Goal: Find specific page/section: Find specific page/section

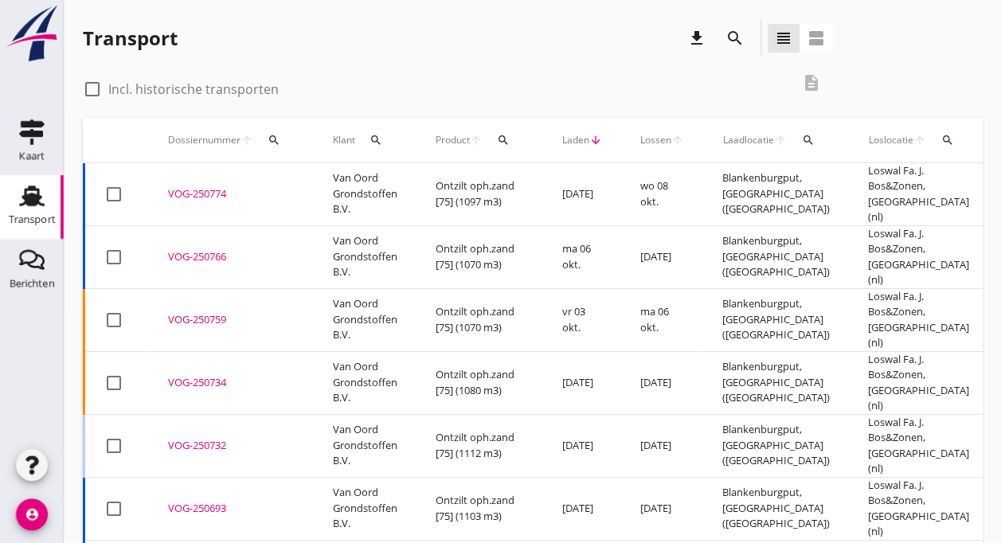
click at [343, 186] on td "Van Oord Grondstoffen B.V." at bounding box center [365, 194] width 103 height 63
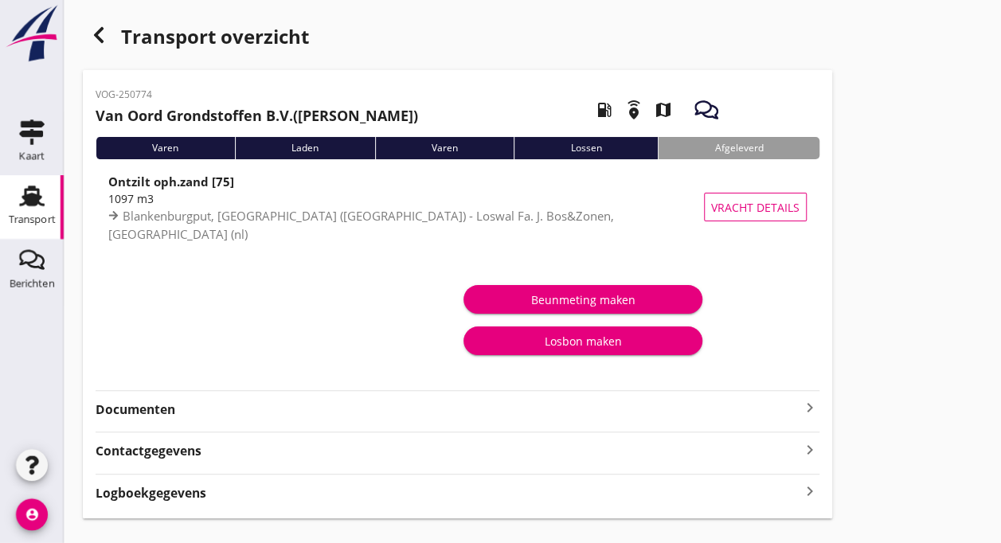
click at [33, 210] on div "Transport" at bounding box center [32, 220] width 47 height 22
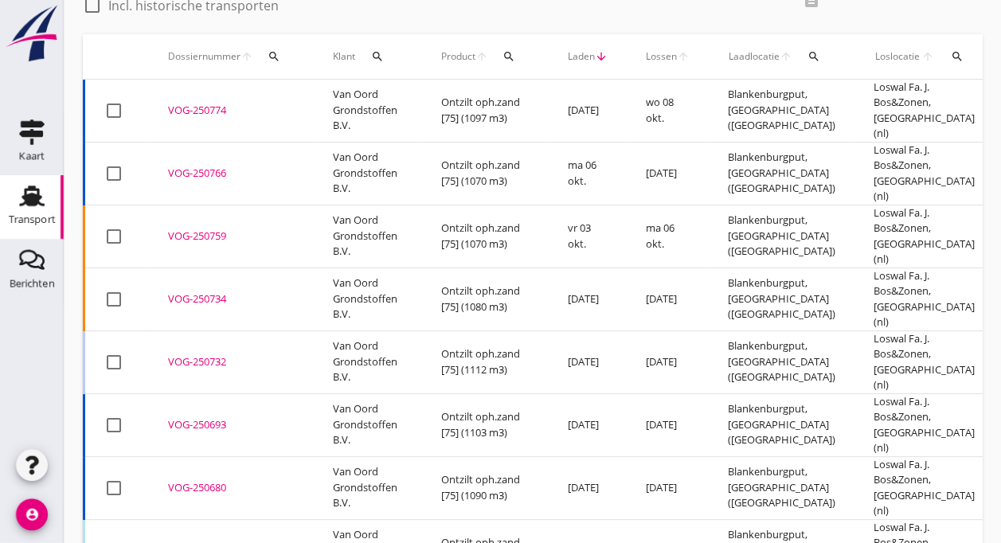
scroll to position [84, 0]
click at [453, 110] on td "Ontzilt oph.zand [75] (1097 m3)" at bounding box center [485, 110] width 127 height 63
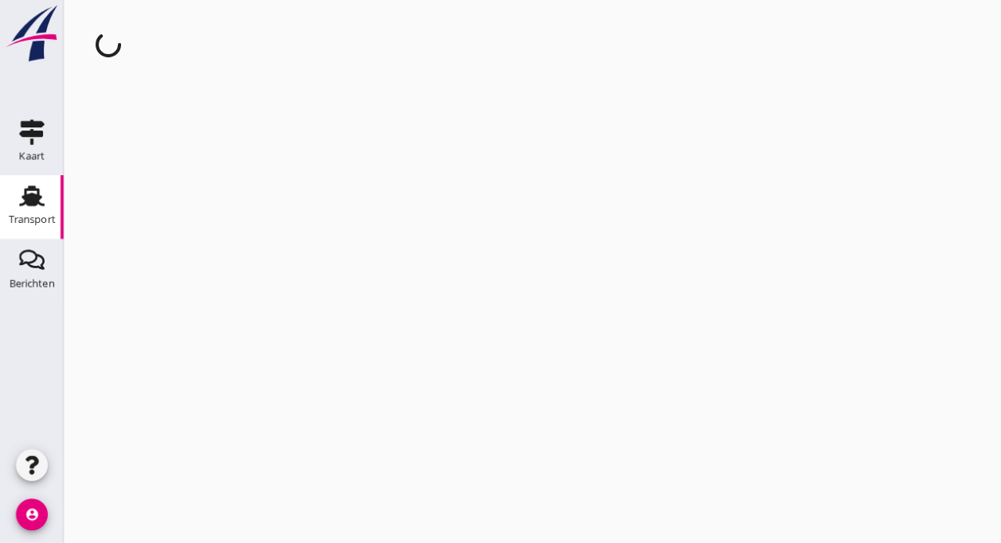
click at [453, 110] on div "cancel You are impersonating another user." at bounding box center [533, 271] width 938 height 543
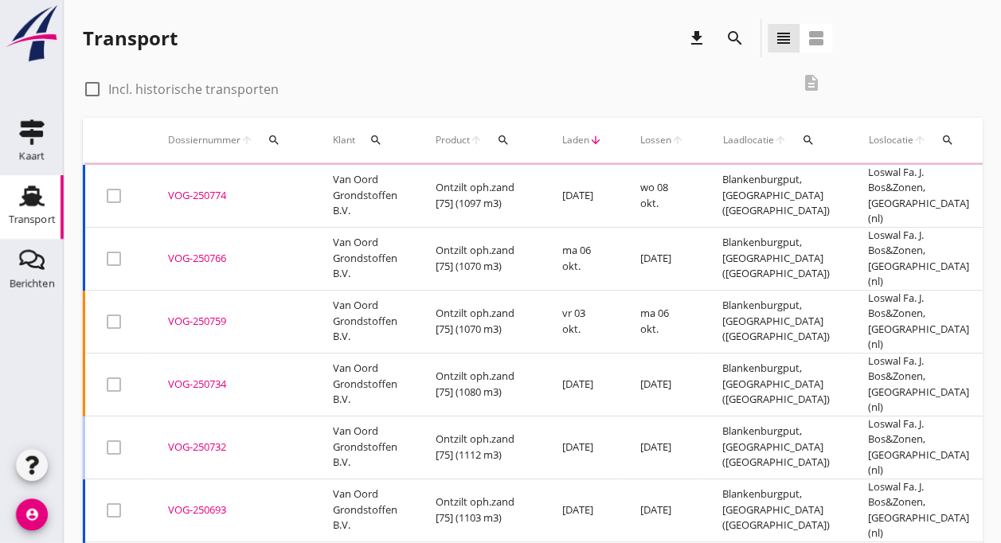
scroll to position [84, 0]
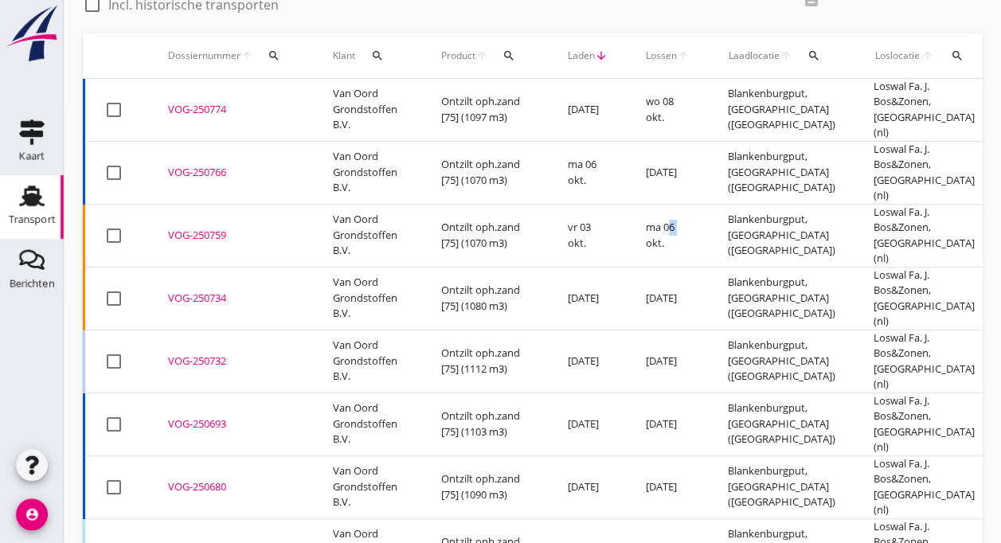
click at [737, 6] on div "check_box_outline_blank Incl. historische transporten" at bounding box center [437, 3] width 708 height 22
click at [37, 193] on icon "Transport" at bounding box center [31, 195] width 25 height 25
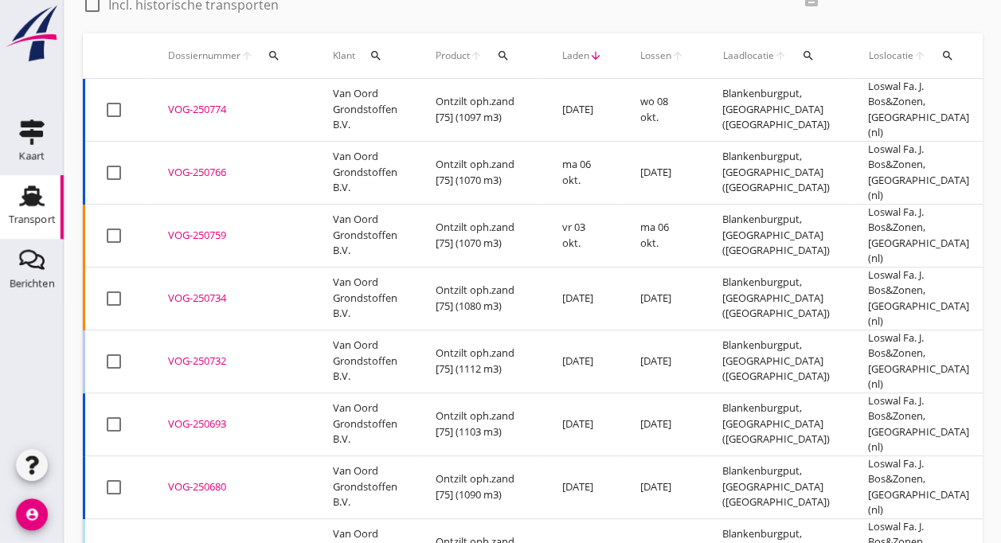
click at [37, 193] on icon "Transport" at bounding box center [31, 195] width 25 height 25
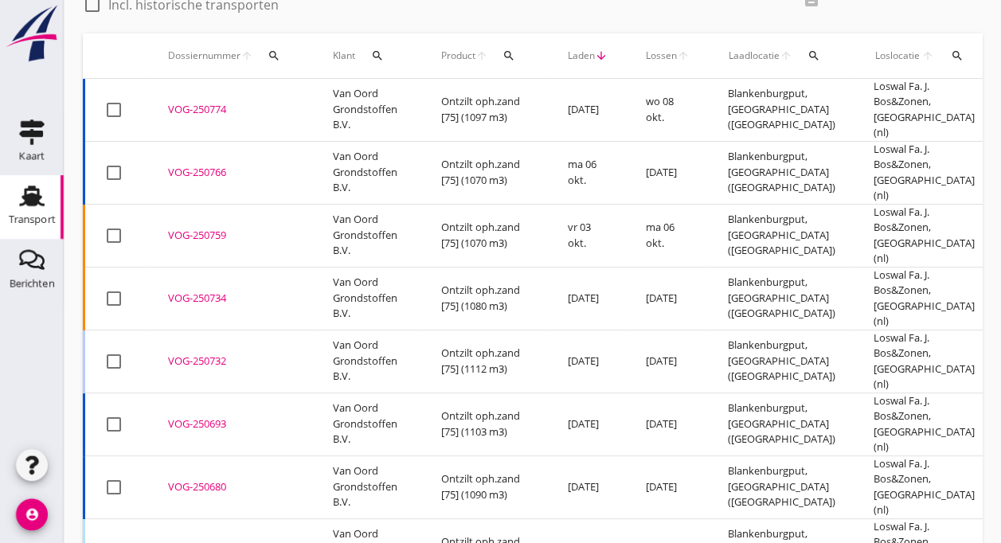
click at [602, 59] on icon "arrow_downward" at bounding box center [601, 55] width 13 height 13
click at [572, 57] on span "Laden" at bounding box center [581, 56] width 27 height 14
click at [600, 229] on td "vr 03 okt." at bounding box center [588, 235] width 78 height 63
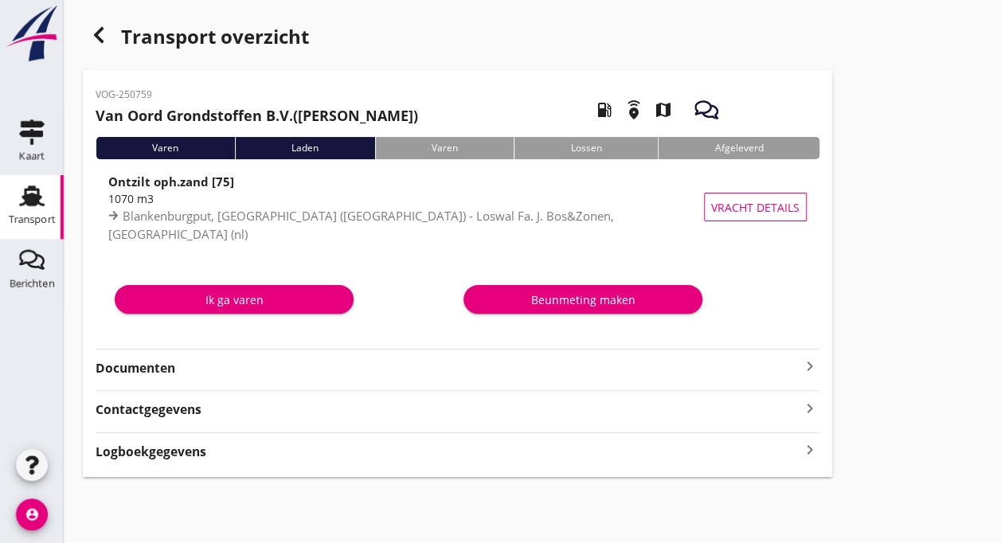
click at [29, 191] on icon "Transport" at bounding box center [31, 195] width 25 height 25
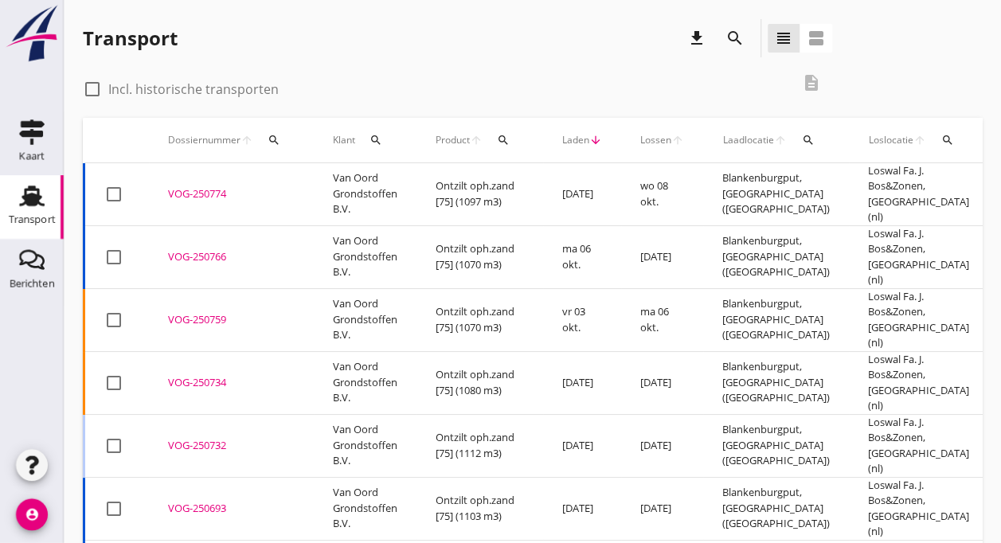
click at [317, 196] on td "Van Oord Grondstoffen B.V." at bounding box center [365, 194] width 103 height 63
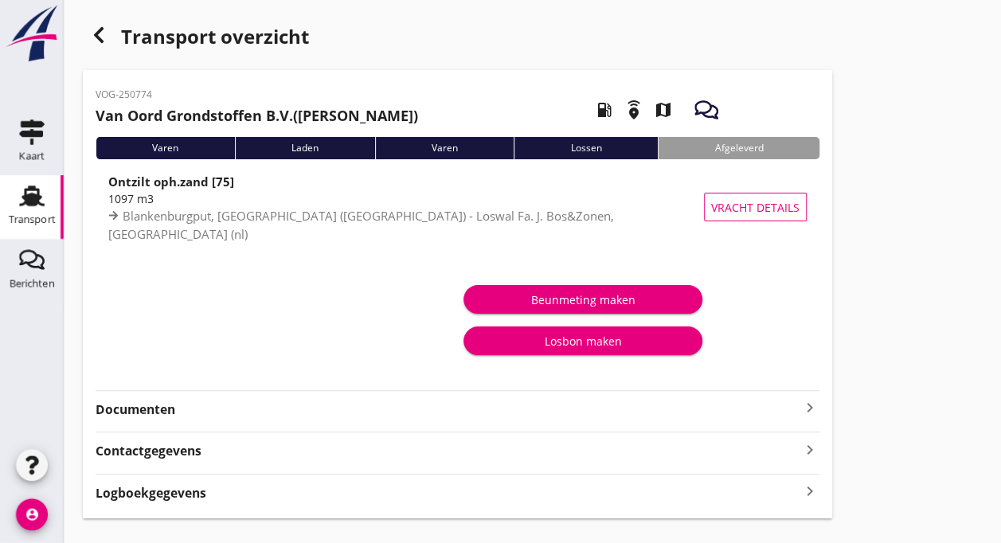
click at [295, 143] on div "Laden" at bounding box center [305, 148] width 140 height 22
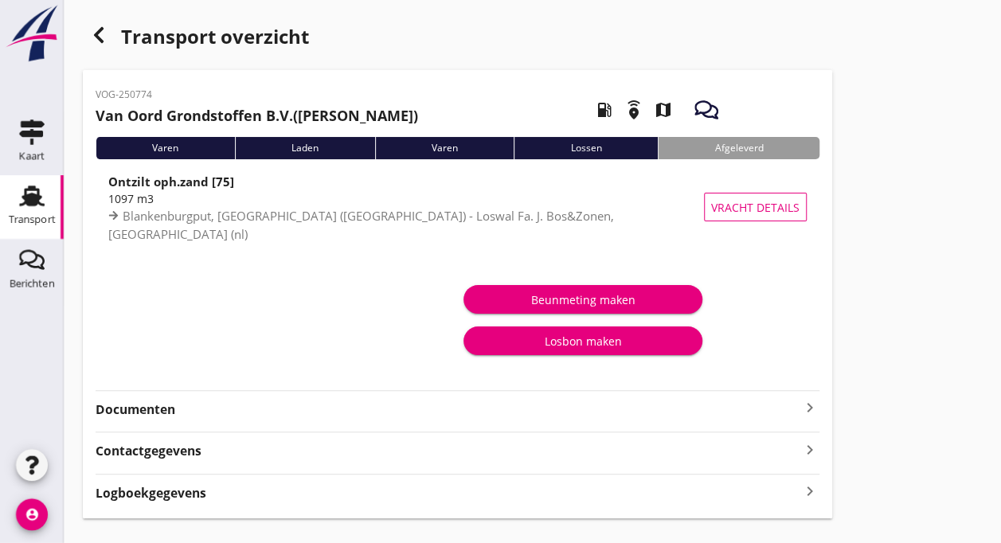
click at [295, 143] on div "Laden" at bounding box center [305, 148] width 140 height 22
click at [41, 214] on div "Transport" at bounding box center [32, 220] width 47 height 22
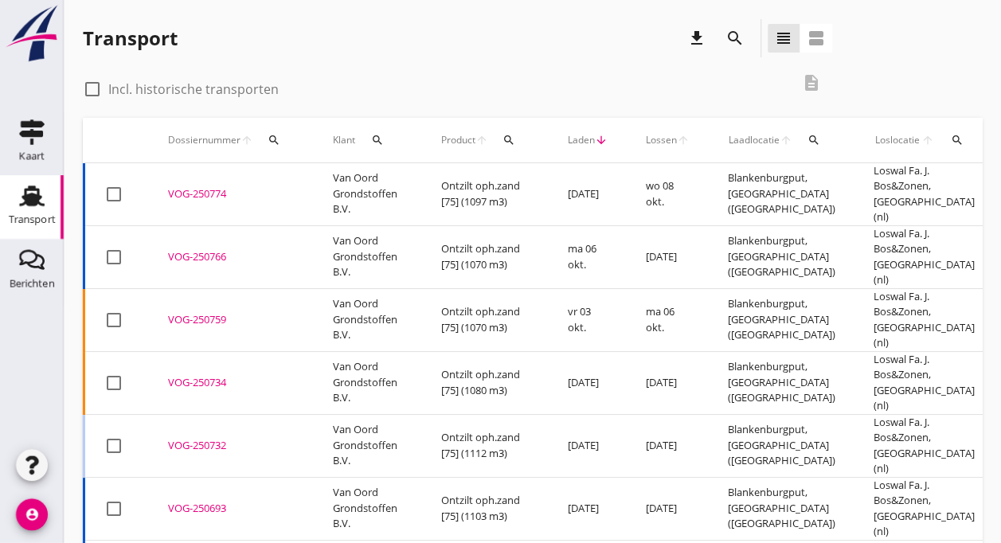
click at [515, 34] on div "Transport download search view_headline view_agenda" at bounding box center [458, 38] width 750 height 38
click at [602, 139] on icon "arrow_downward" at bounding box center [601, 140] width 13 height 13
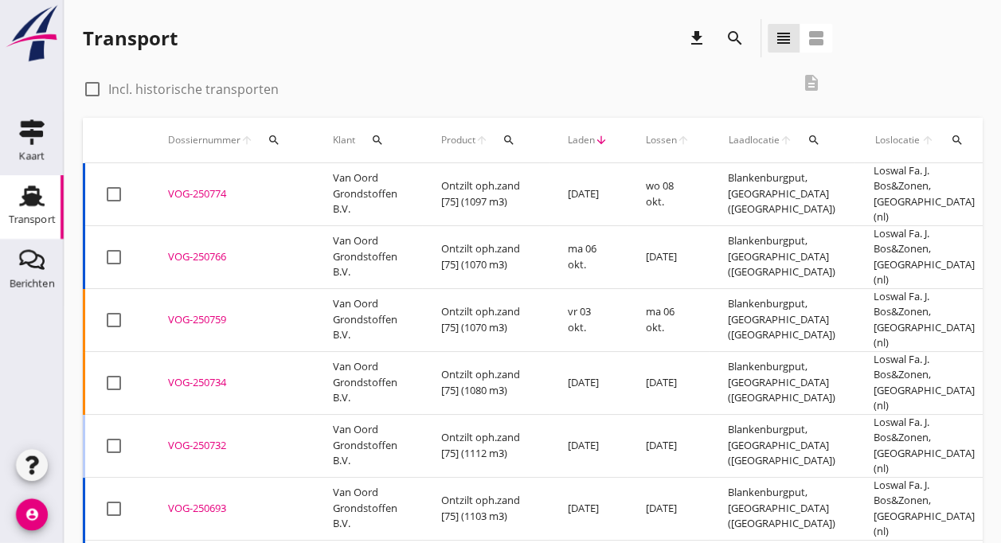
click at [590, 141] on span "Laden" at bounding box center [581, 140] width 27 height 14
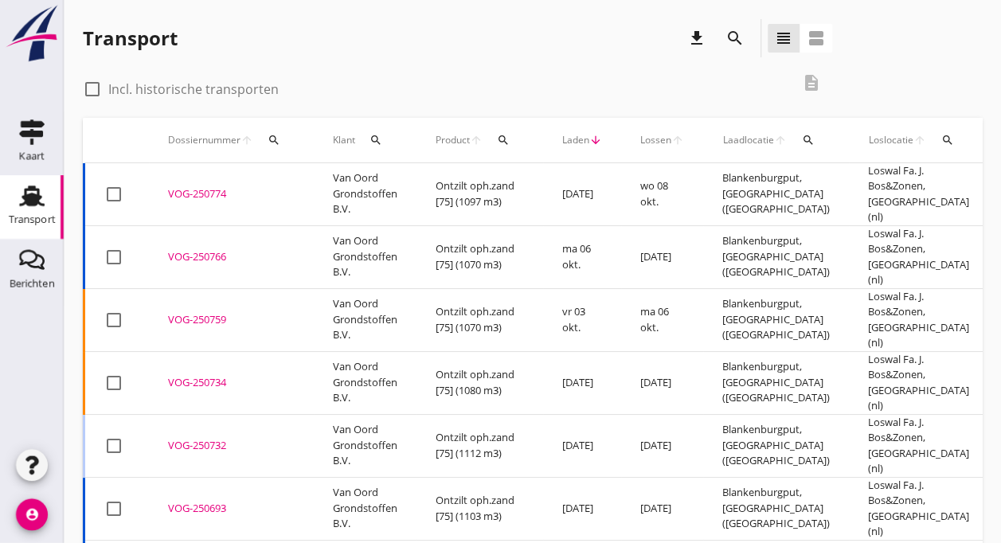
click at [568, 191] on td "[DATE]" at bounding box center [582, 194] width 78 height 63
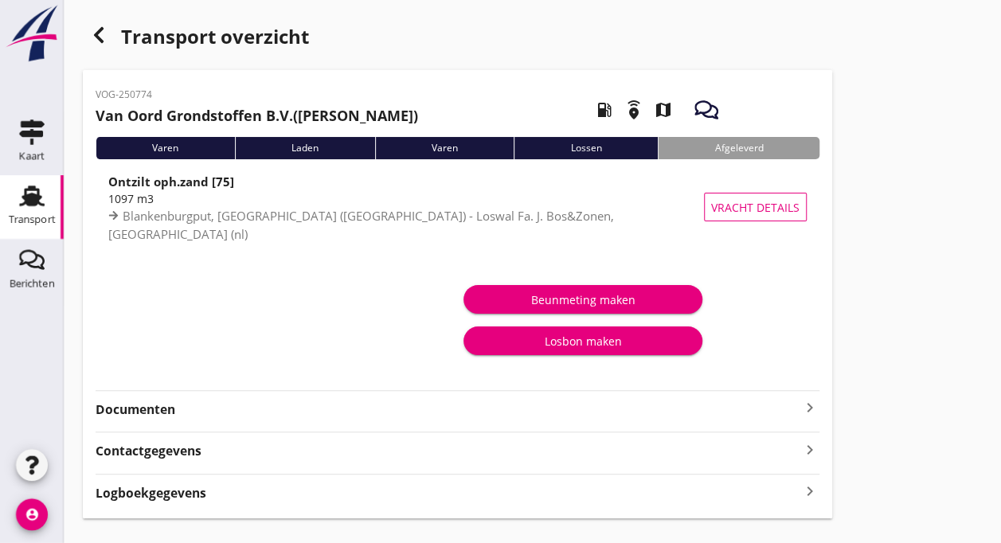
click at [482, 143] on div "Varen" at bounding box center [444, 148] width 139 height 22
click at [21, 211] on div "Transport" at bounding box center [32, 220] width 47 height 22
